Goal: Task Accomplishment & Management: Use online tool/utility

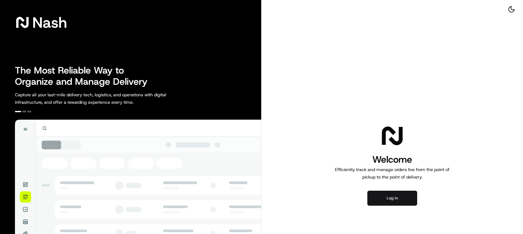
click at [414, 201] on button "Log in" at bounding box center [392, 198] width 50 height 15
